Goal: Find specific page/section: Find specific page/section

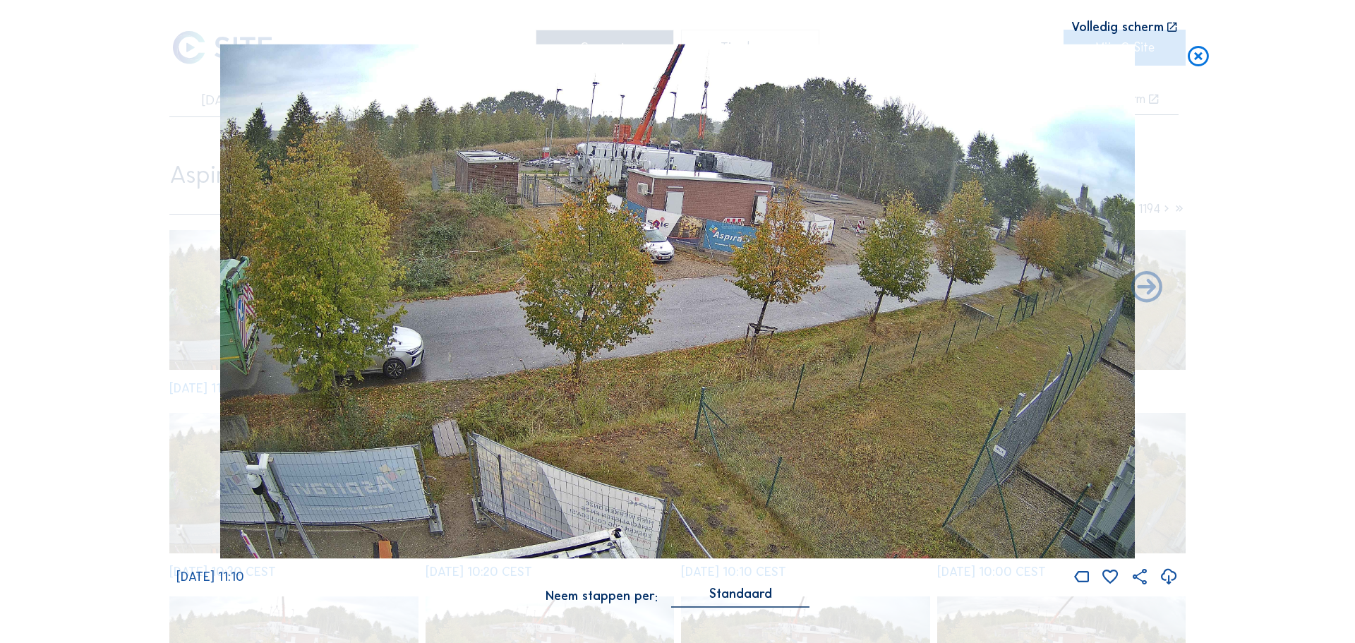
click at [835, 356] on img at bounding box center [677, 301] width 915 height 514
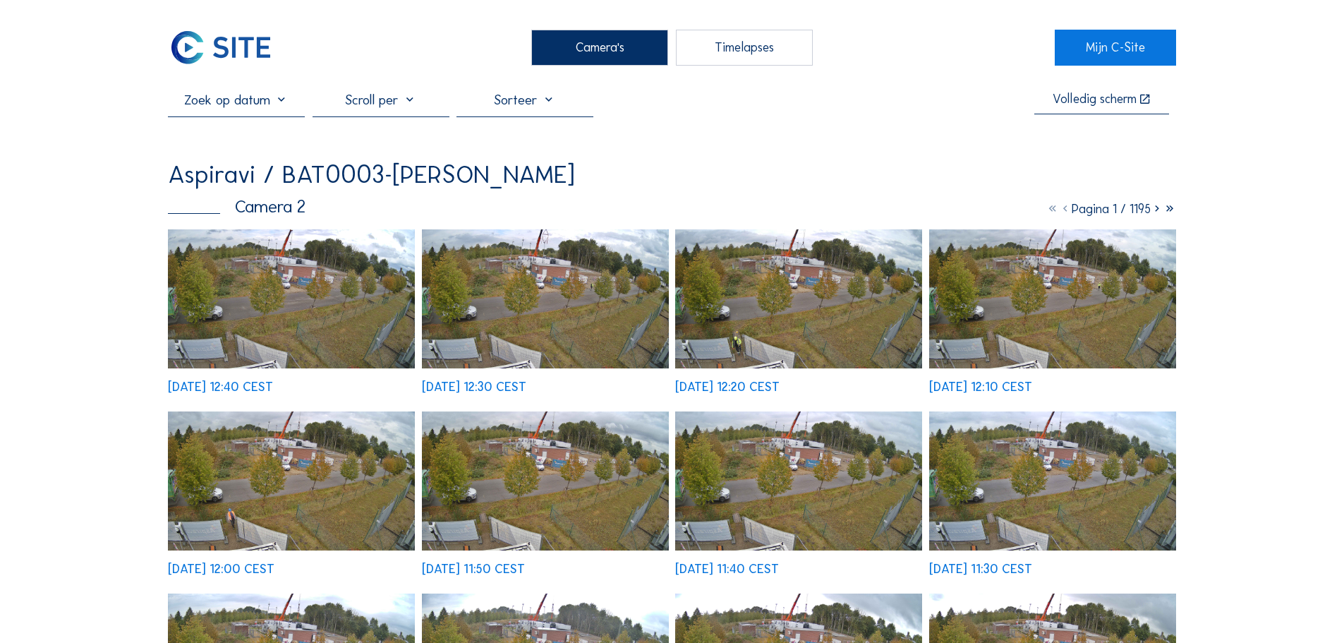
click at [516, 330] on img at bounding box center [545, 298] width 247 height 139
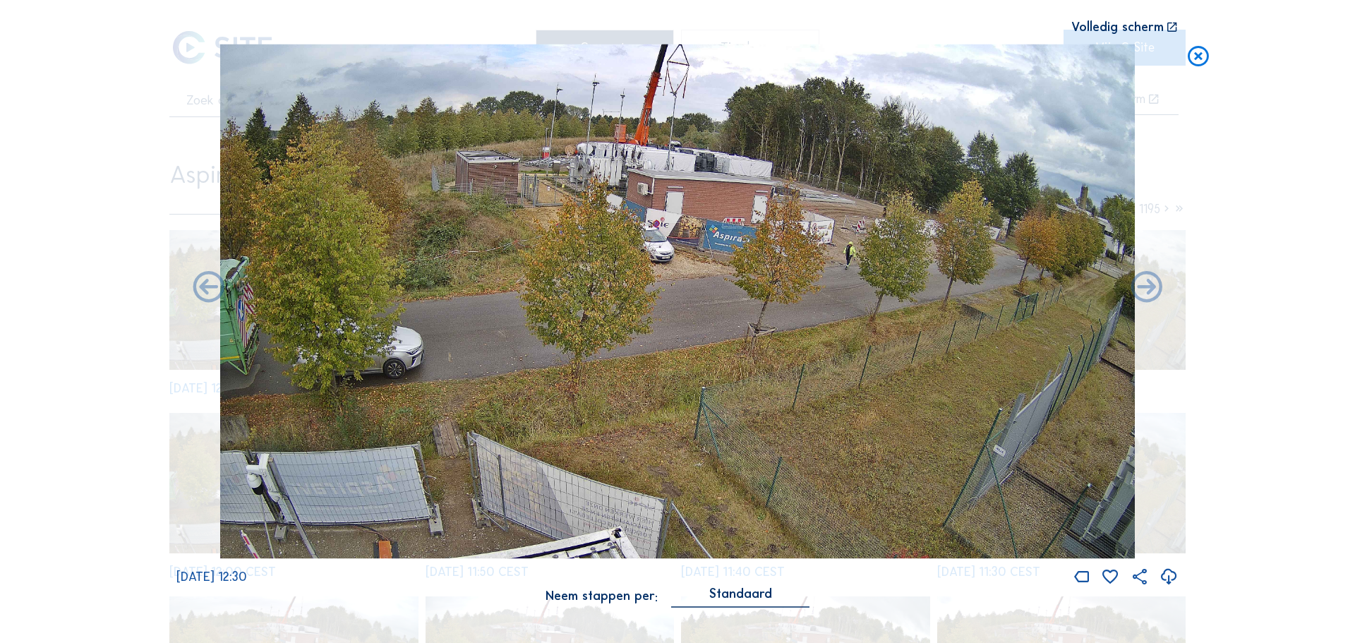
click at [1197, 61] on icon at bounding box center [1197, 57] width 25 height 26
